Goal: Entertainment & Leisure: Consume media (video, audio)

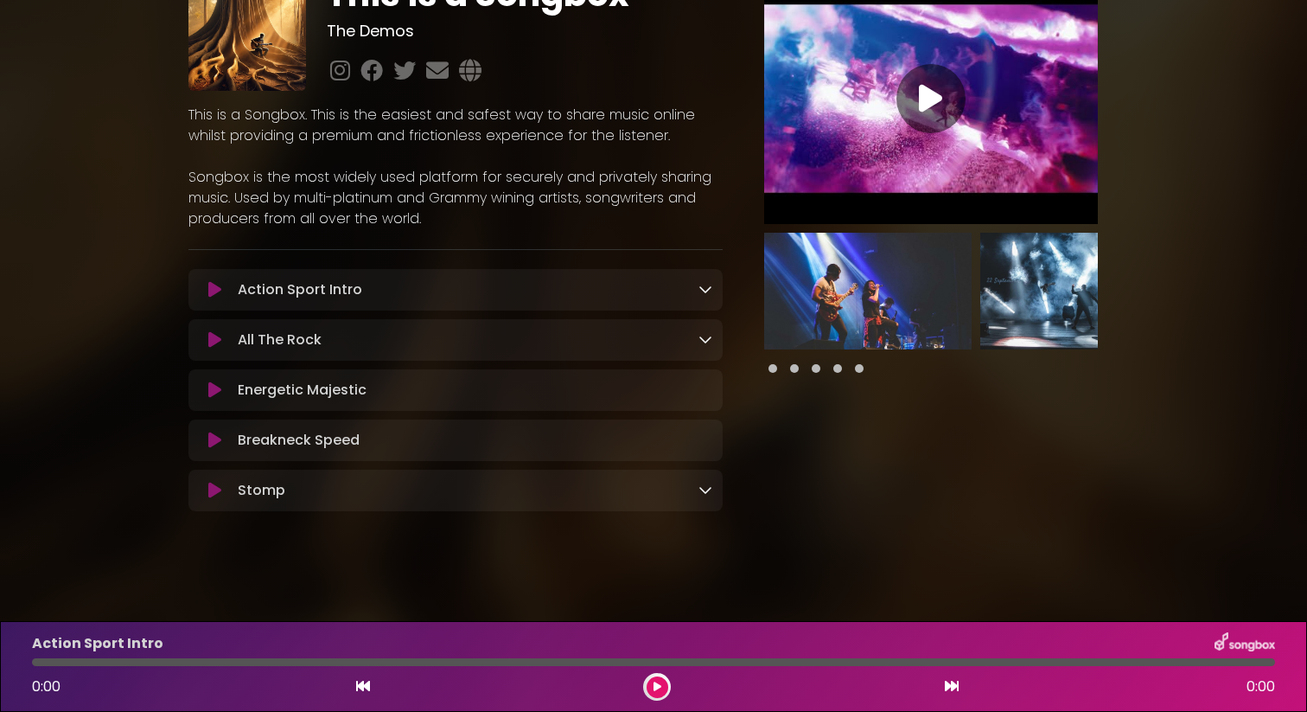
scroll to position [87, 0]
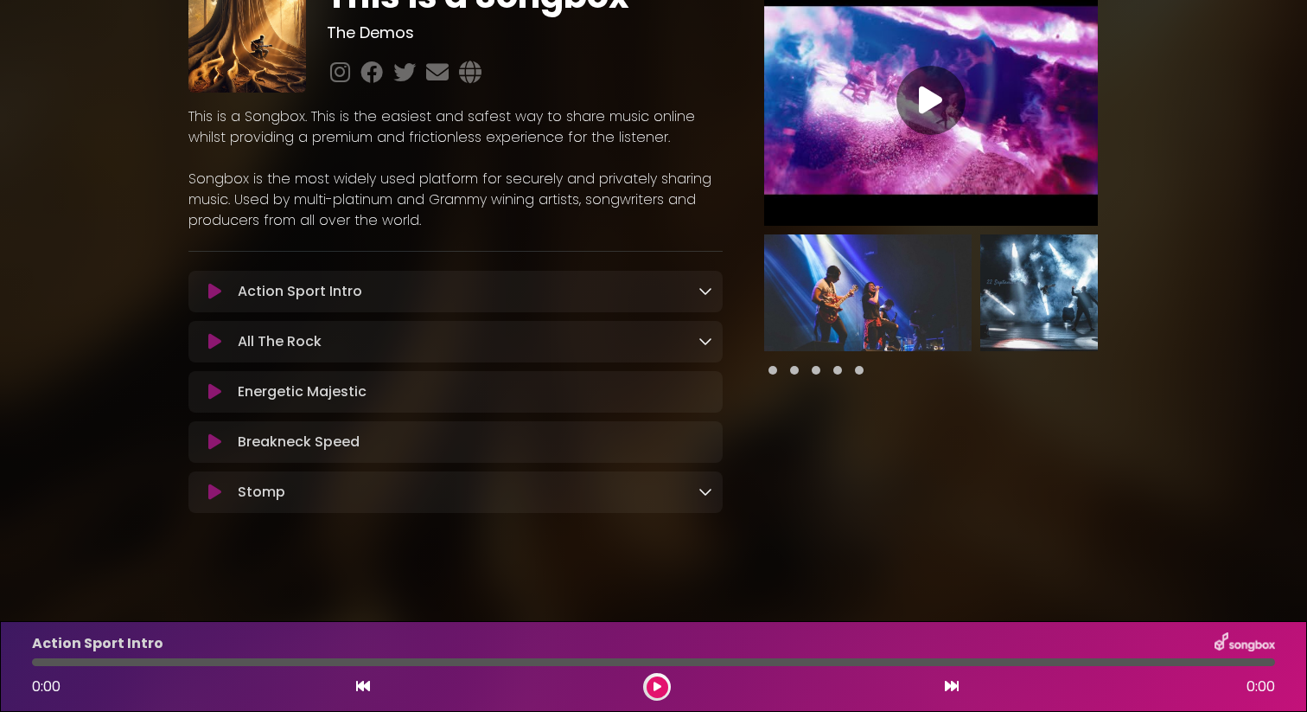
click at [214, 285] on icon at bounding box center [214, 291] width 13 height 17
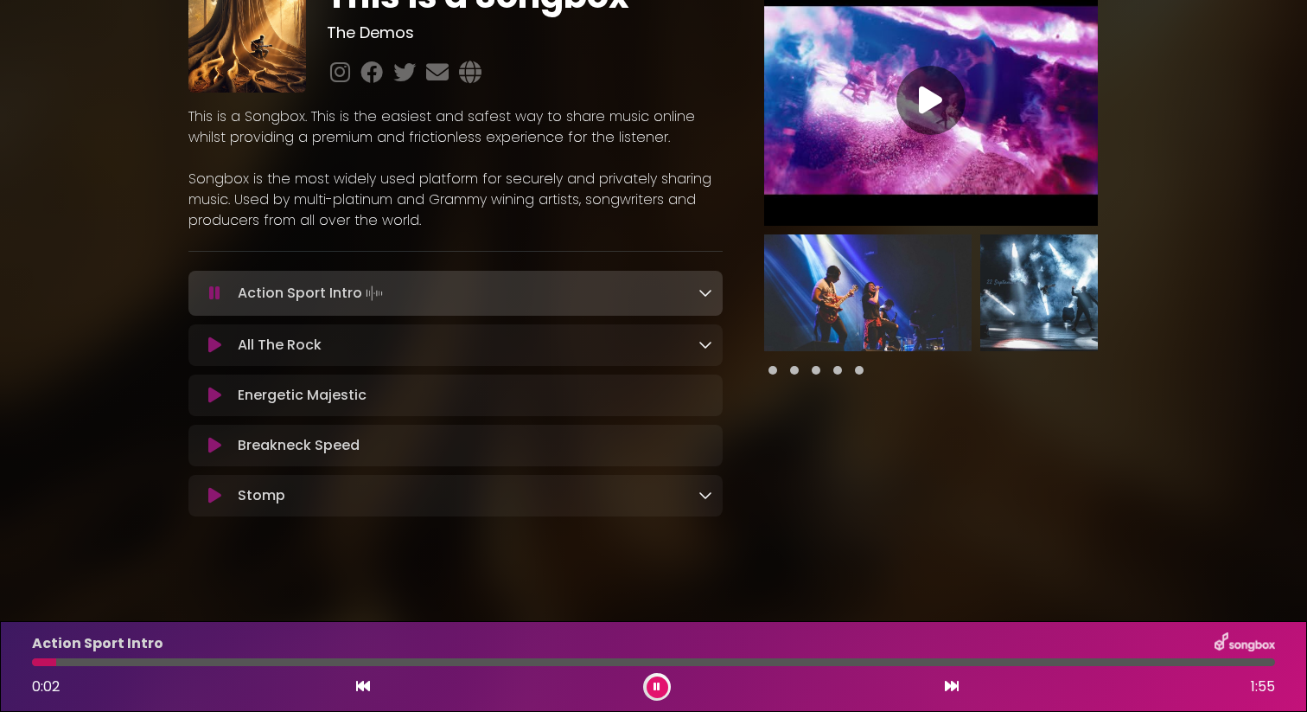
click at [749, 288] on div at bounding box center [931, 178] width 375 height 406
click at [710, 295] on icon at bounding box center [706, 292] width 14 height 14
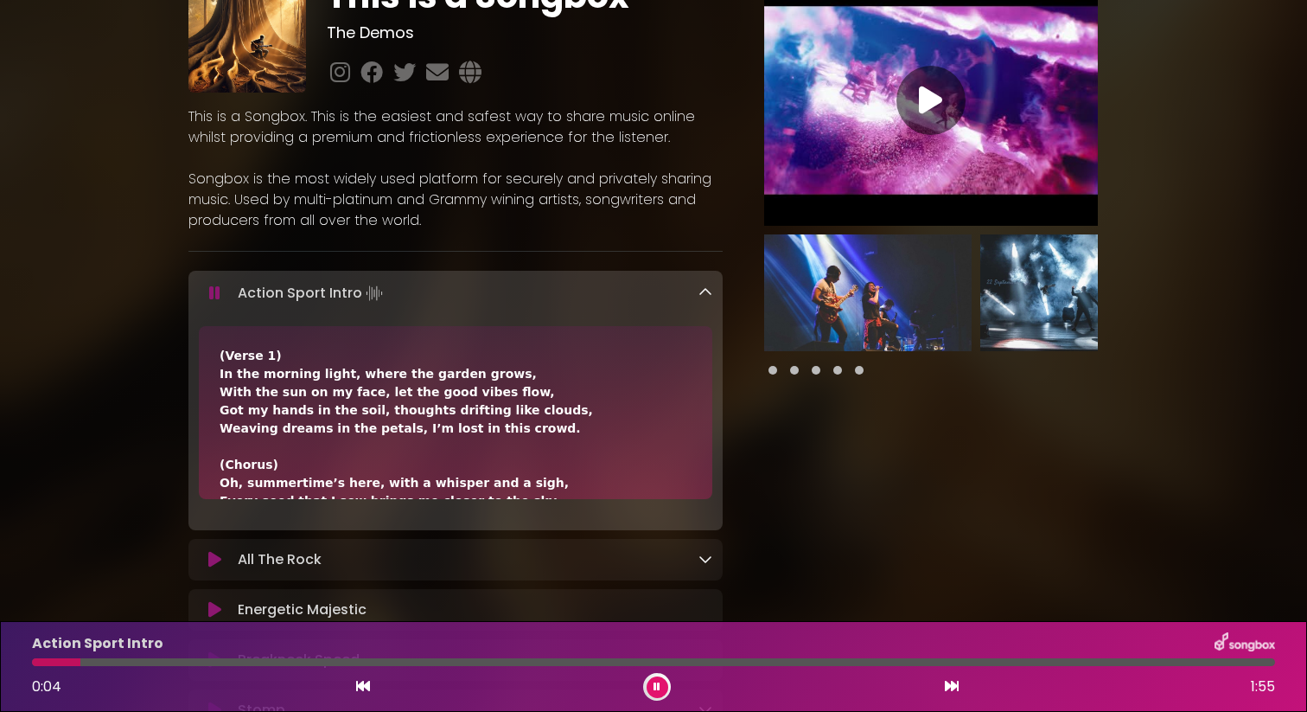
click at [709, 295] on icon at bounding box center [706, 292] width 14 height 14
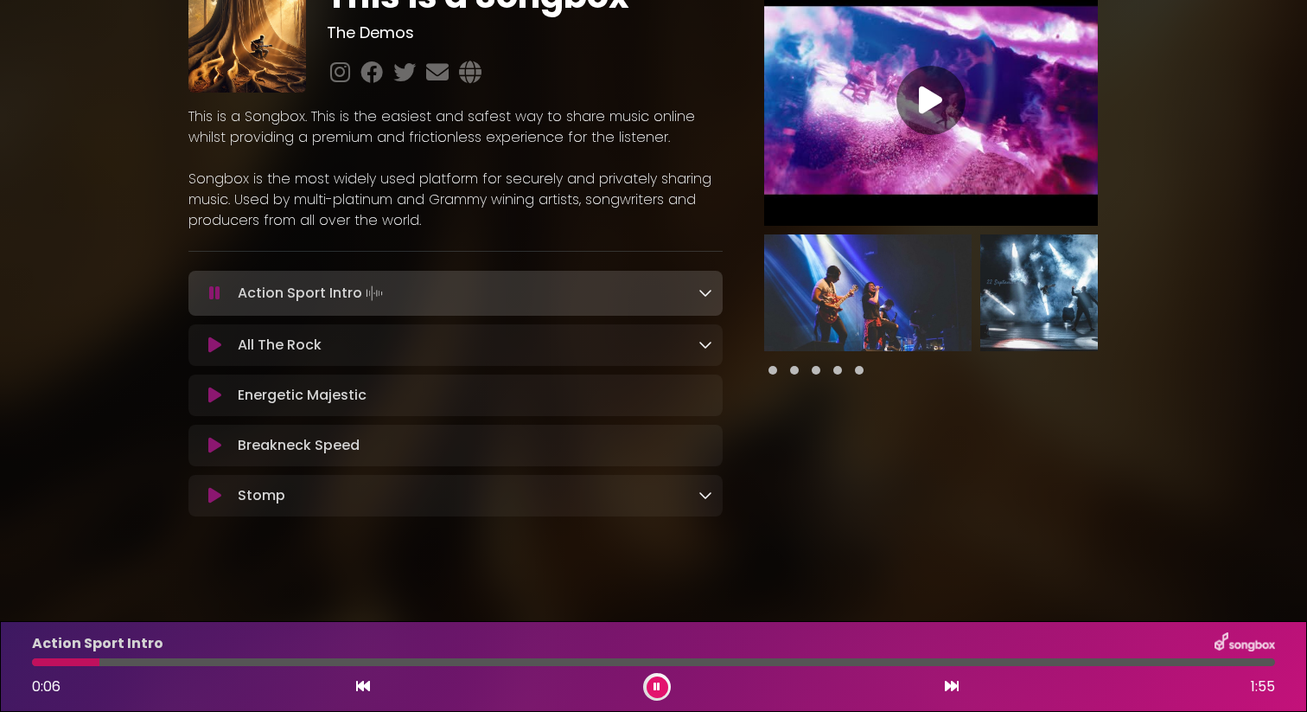
click at [842, 297] on img at bounding box center [868, 292] width 208 height 117
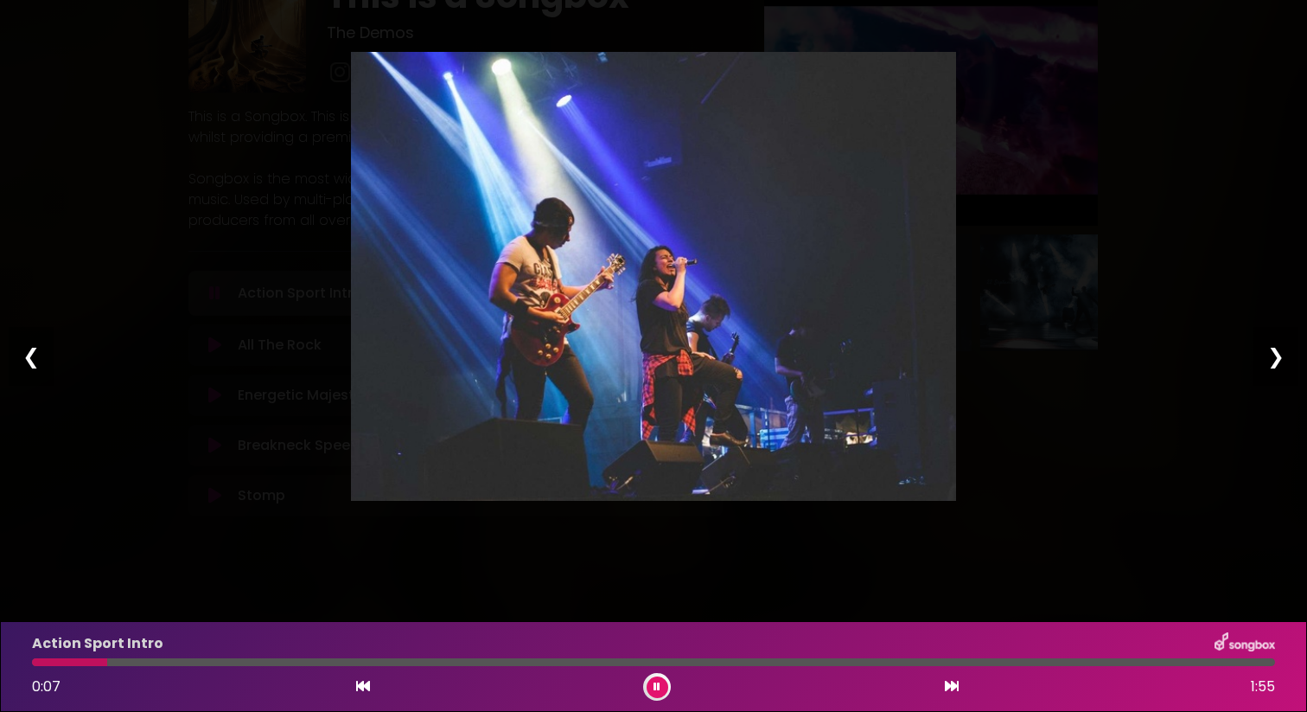
click at [1173, 319] on div "Pause Play % buffered 00:00 00:00 00:00 Exit fullscreen Enter fullscreen Play ❮…" at bounding box center [653, 356] width 1307 height 712
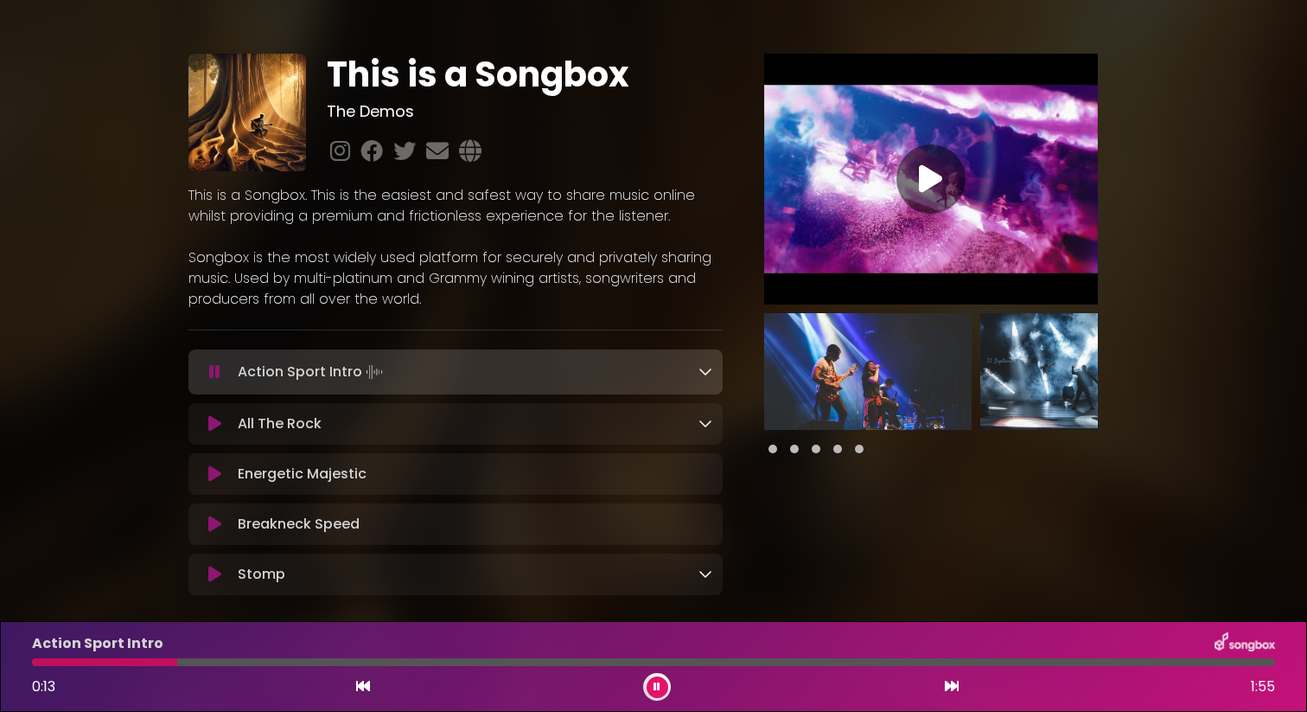
scroll to position [0, 0]
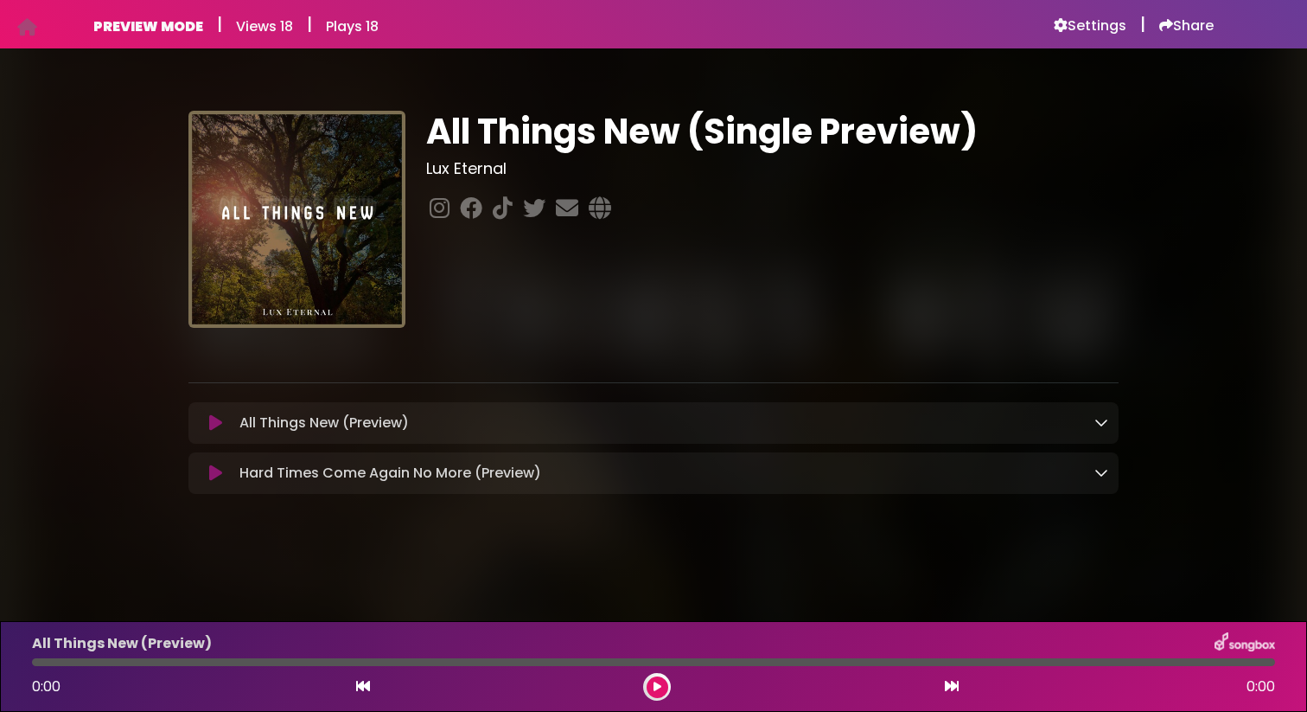
click at [214, 429] on icon at bounding box center [215, 422] width 13 height 17
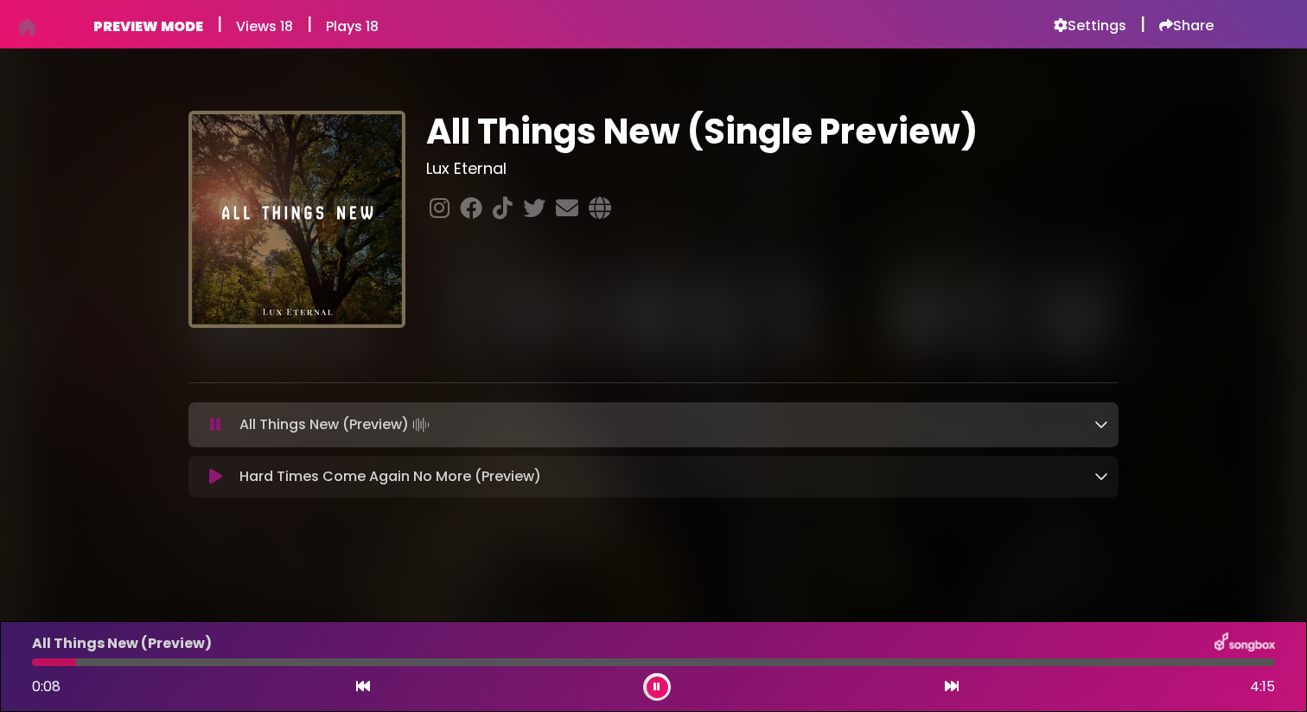
click at [393, 661] on div at bounding box center [653, 662] width 1243 height 8
click at [457, 662] on div at bounding box center [653, 662] width 1243 height 8
click at [576, 662] on div at bounding box center [653, 662] width 1243 height 8
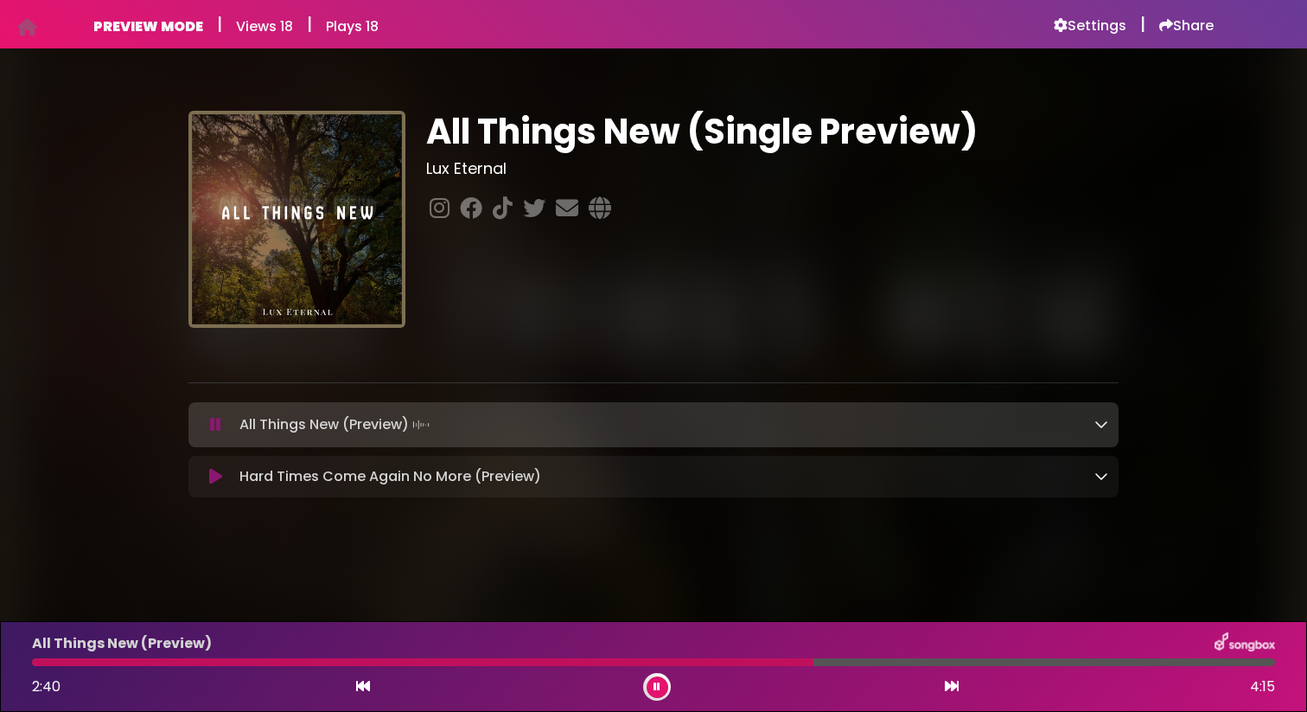
click at [1106, 426] on icon at bounding box center [1102, 424] width 14 height 14
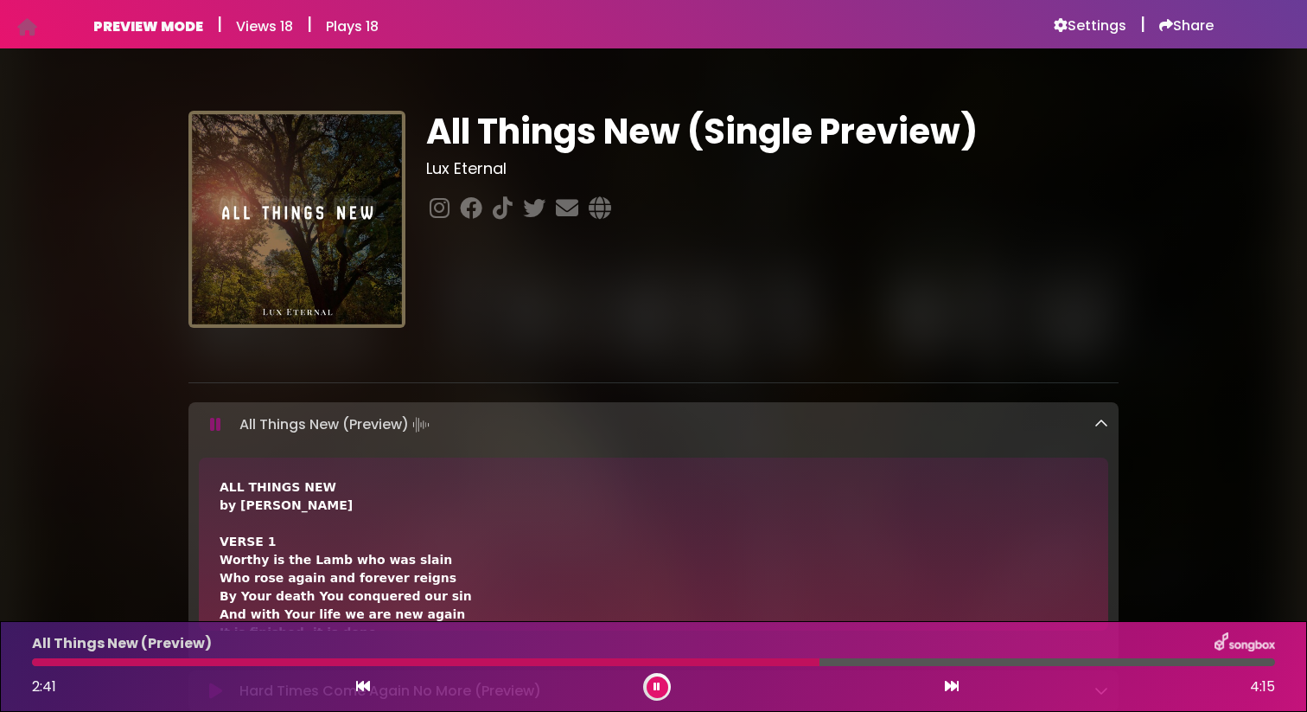
click at [1106, 426] on icon at bounding box center [1102, 424] width 14 height 14
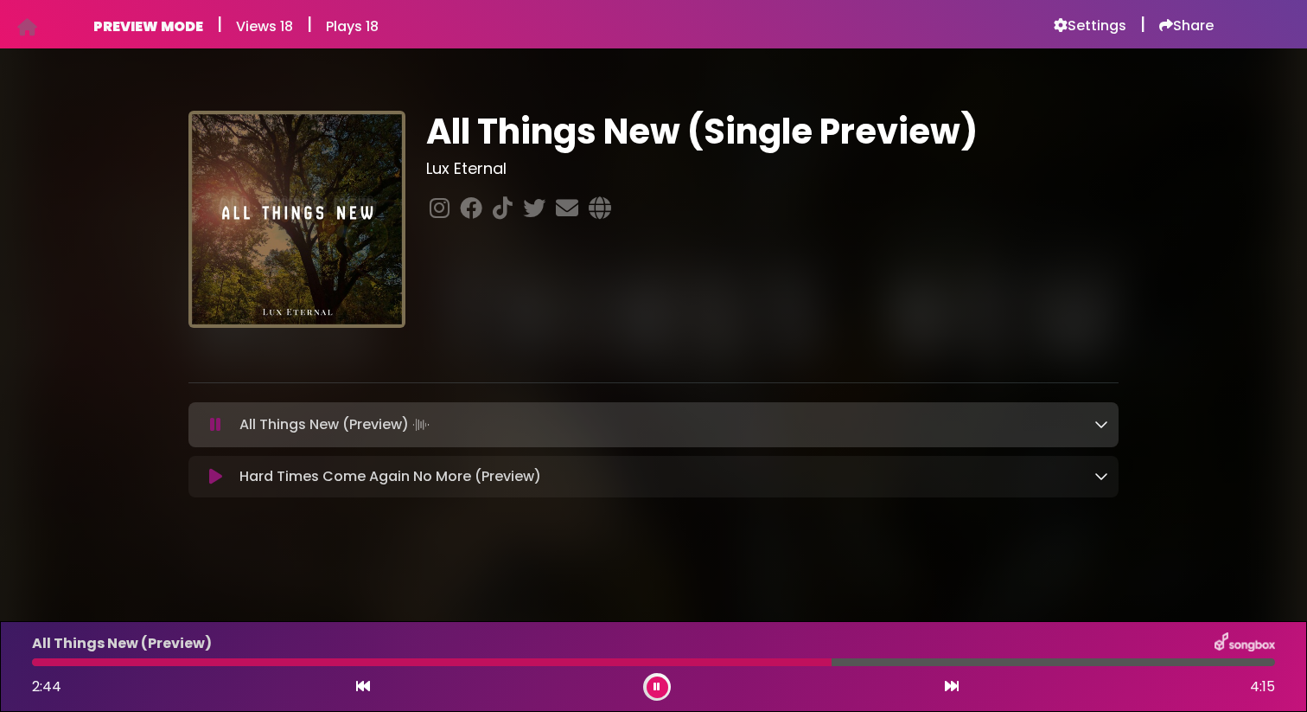
click at [1109, 479] on div "Hard Times Come Again No More (Preview) Loading Track..." at bounding box center [653, 476] width 930 height 21
click at [1097, 479] on icon at bounding box center [1102, 476] width 14 height 14
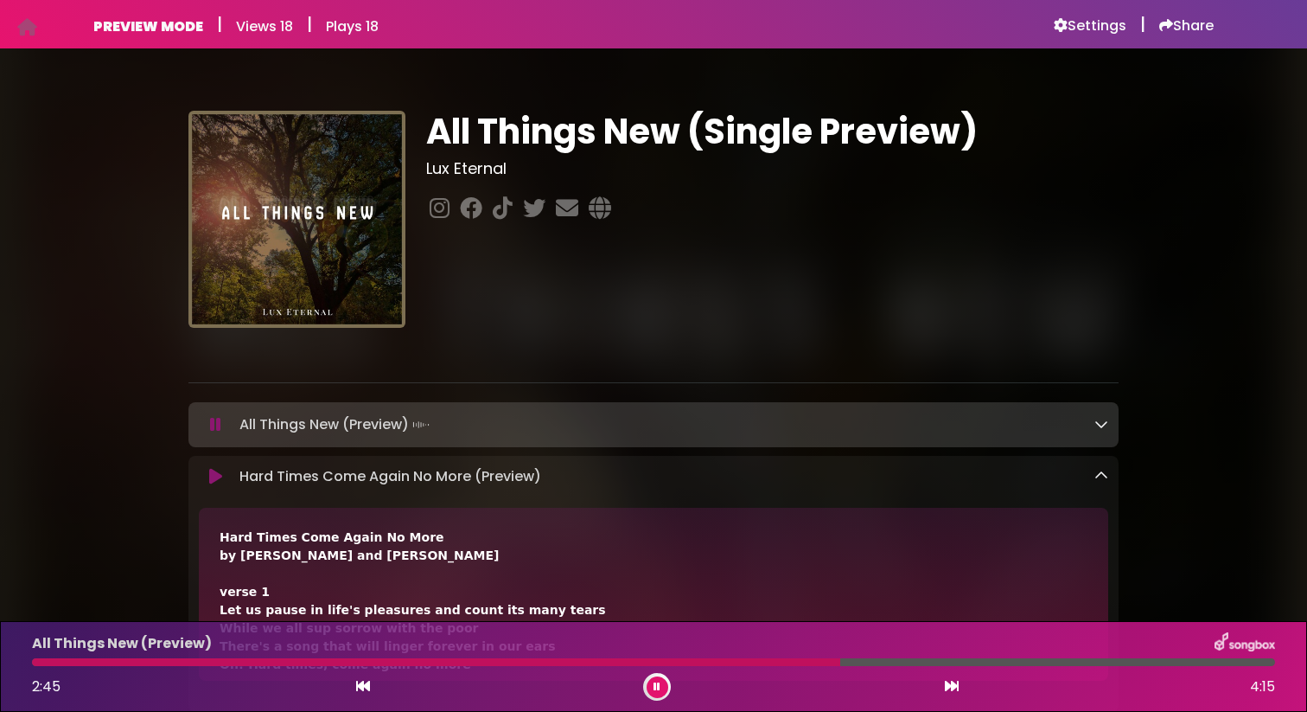
click at [1097, 479] on icon at bounding box center [1102, 476] width 14 height 14
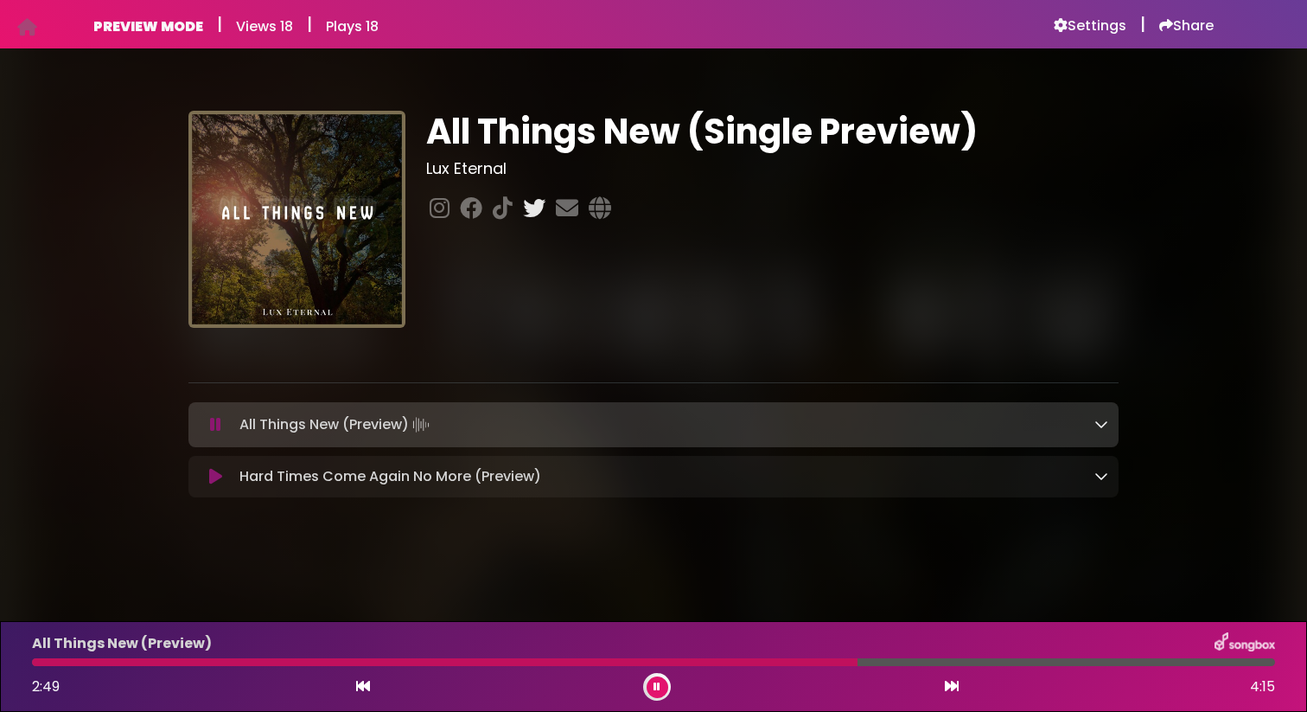
click at [535, 212] on icon at bounding box center [534, 207] width 29 height 22
click at [215, 433] on div "All Things New (Preview) Loading Track..." at bounding box center [654, 424] width 910 height 24
click at [214, 428] on icon at bounding box center [215, 424] width 11 height 17
